Goal: Task Accomplishment & Management: Use online tool/utility

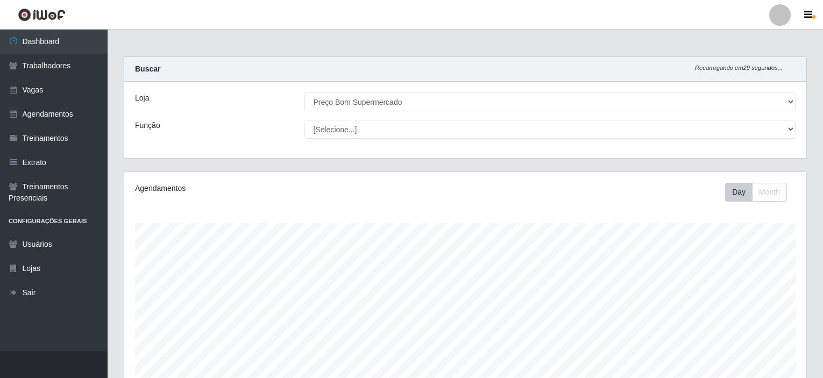
select select "387"
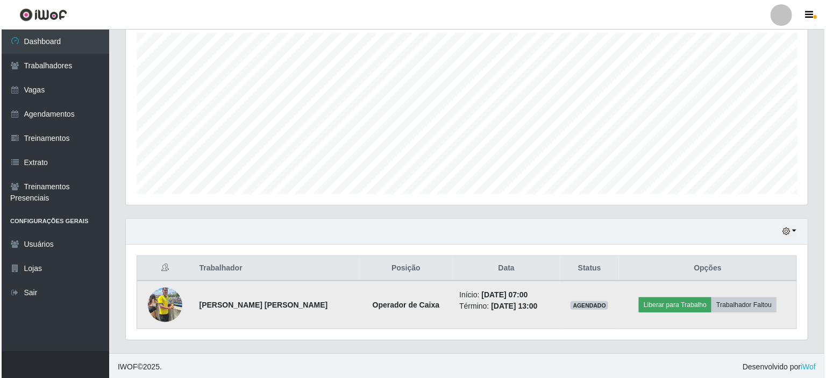
scroll to position [223, 682]
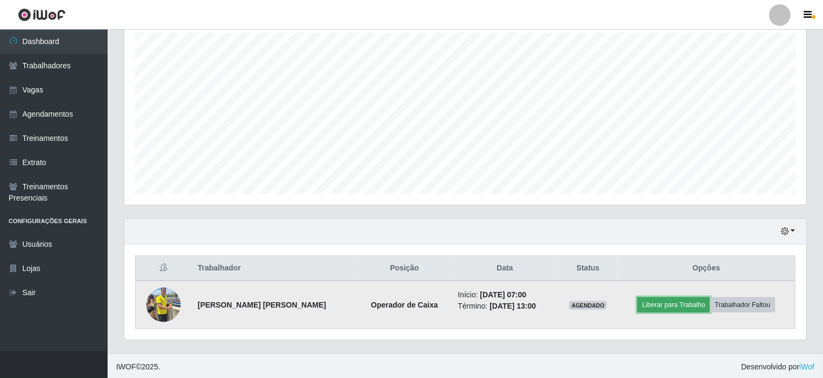
click at [672, 304] on button "Liberar para Trabalho" at bounding box center [673, 304] width 73 height 15
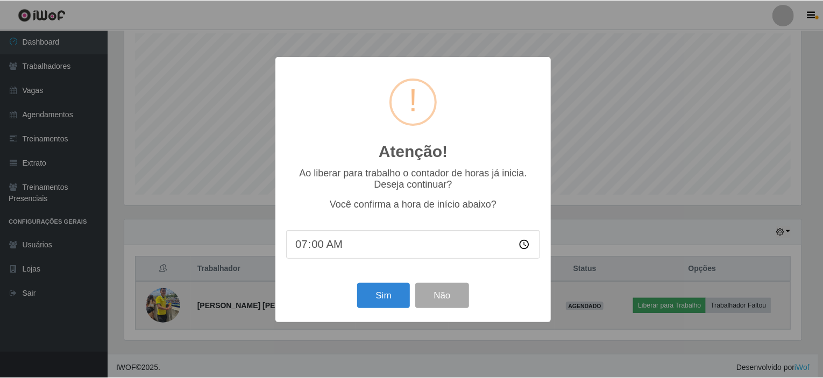
scroll to position [223, 678]
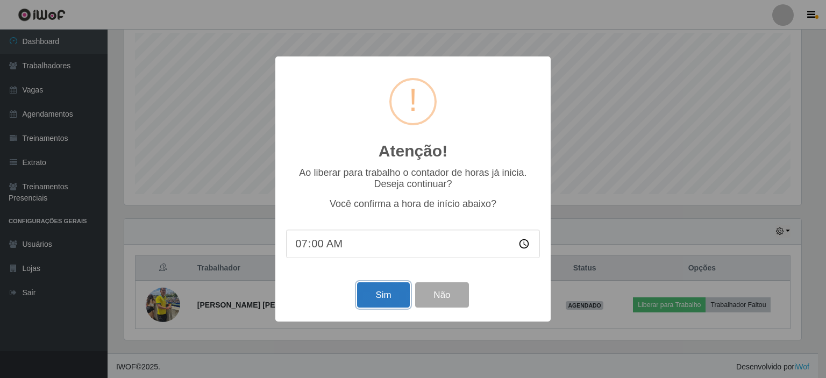
click at [381, 303] on button "Sim" at bounding box center [383, 294] width 52 height 25
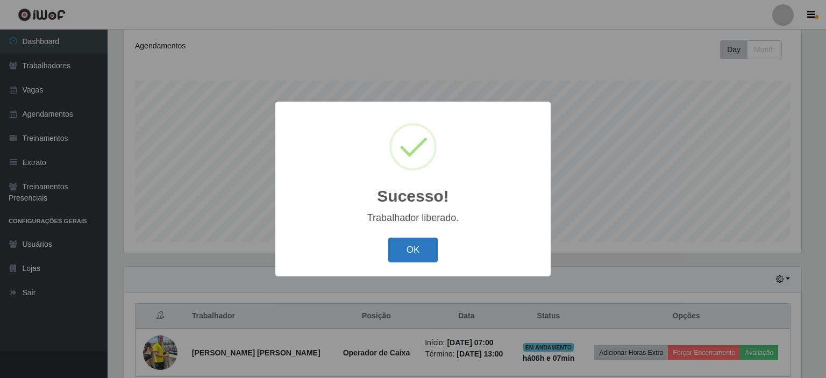
click at [425, 248] on button "OK" at bounding box center [413, 250] width 50 height 25
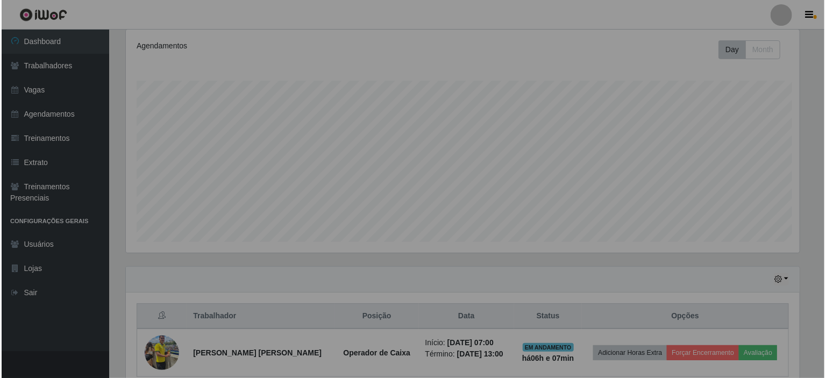
scroll to position [223, 682]
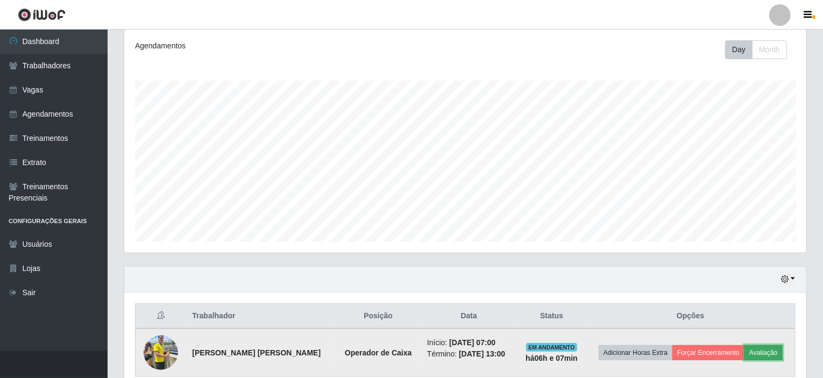
click at [767, 347] on button "Avaliação" at bounding box center [763, 352] width 38 height 15
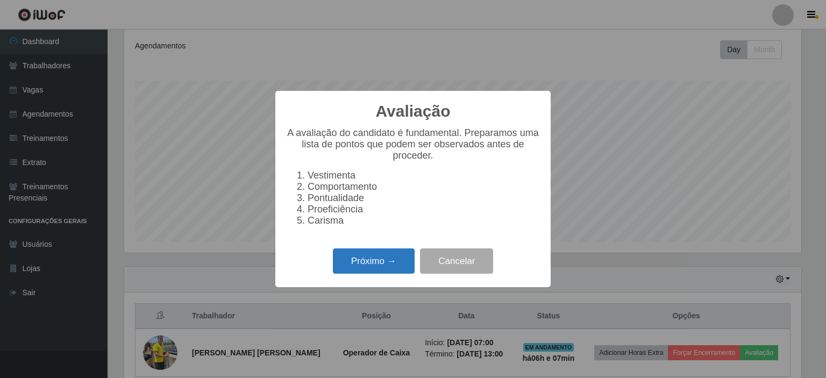
click at [374, 271] on button "Próximo →" at bounding box center [374, 260] width 82 height 25
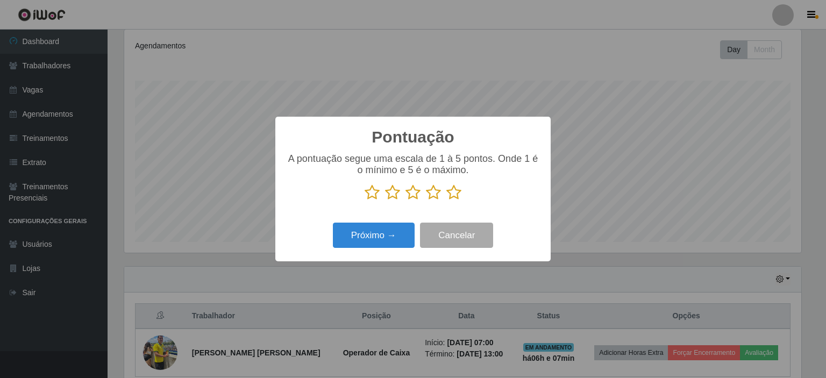
click at [451, 193] on icon at bounding box center [453, 192] width 15 height 16
click at [446, 201] on input "radio" at bounding box center [446, 201] width 0 height 0
click at [387, 237] on button "Próximo →" at bounding box center [374, 235] width 82 height 25
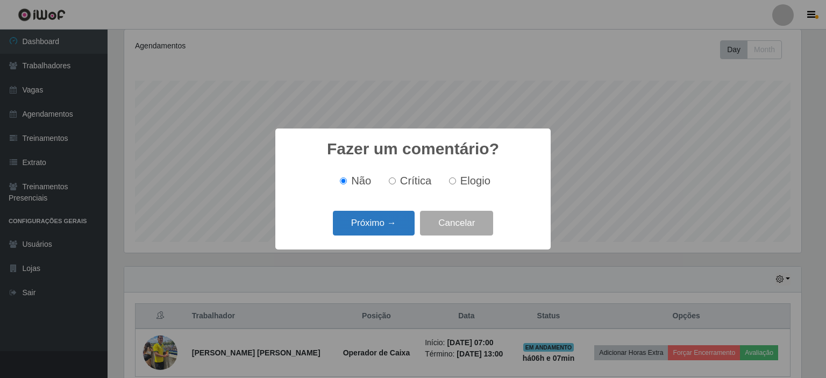
click at [366, 223] on button "Próximo →" at bounding box center [374, 223] width 82 height 25
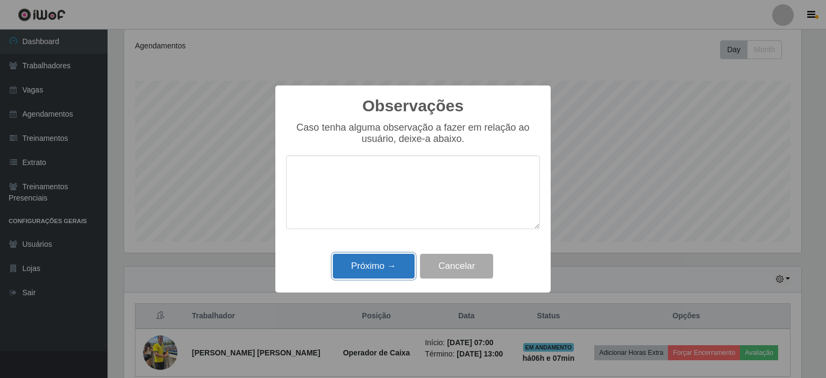
click at [369, 271] on button "Próximo →" at bounding box center [374, 266] width 82 height 25
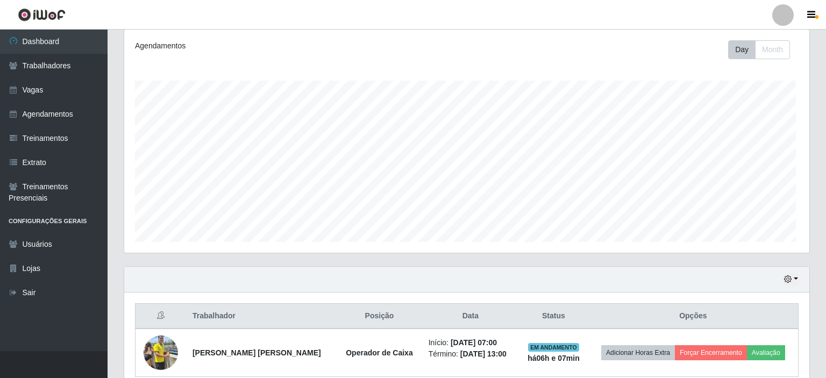
scroll to position [223, 682]
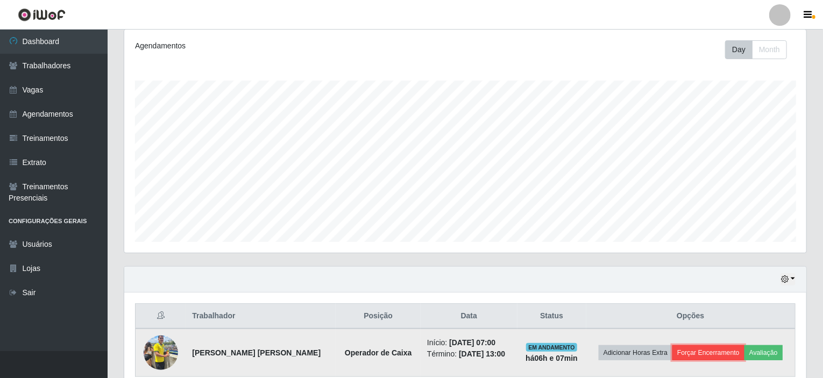
click at [701, 352] on button "Forçar Encerramento" at bounding box center [708, 352] width 72 height 15
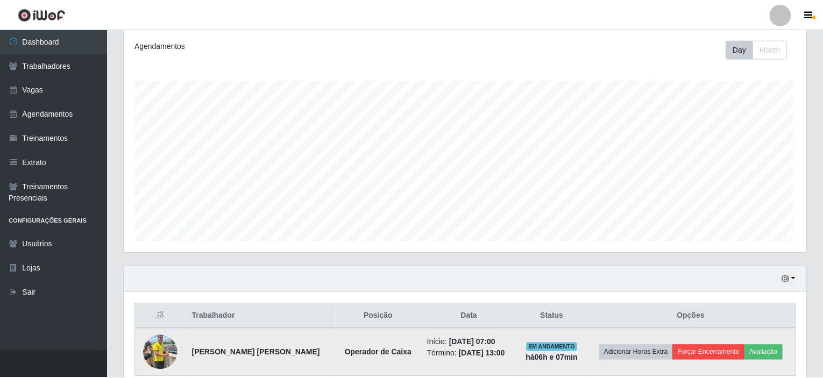
scroll to position [223, 678]
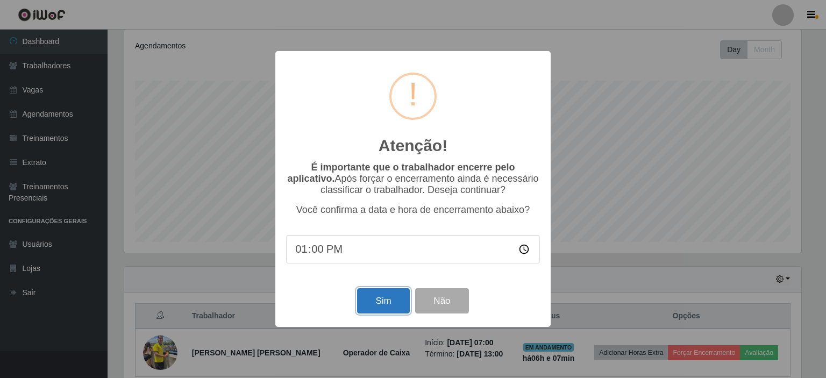
click at [382, 305] on button "Sim" at bounding box center [383, 300] width 52 height 25
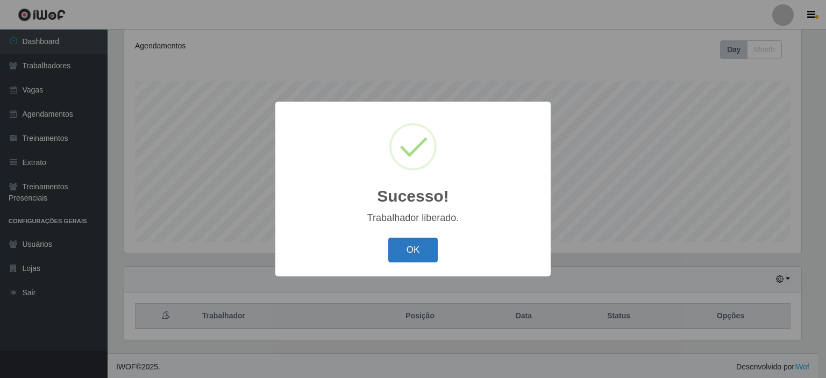
click at [402, 247] on button "OK" at bounding box center [413, 250] width 50 height 25
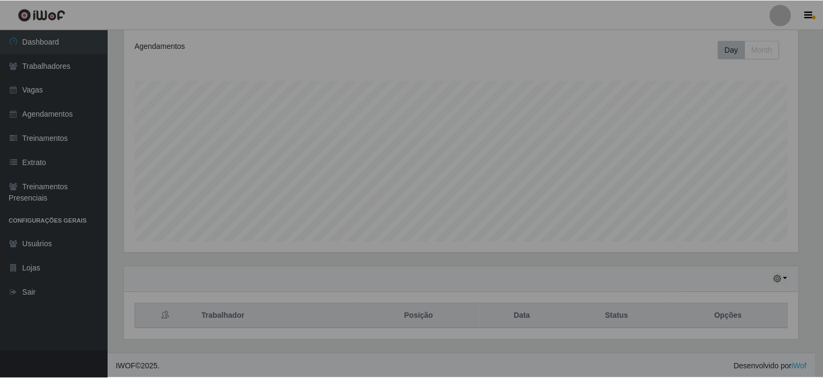
scroll to position [223, 682]
